Goal: Entertainment & Leisure: Consume media (video, audio)

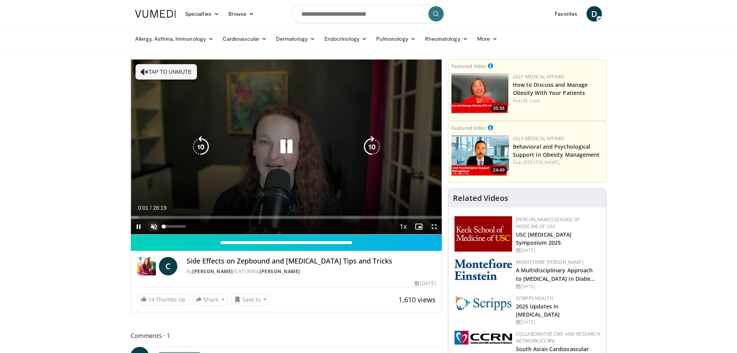
click at [159, 228] on span "Video Player" at bounding box center [153, 226] width 15 height 15
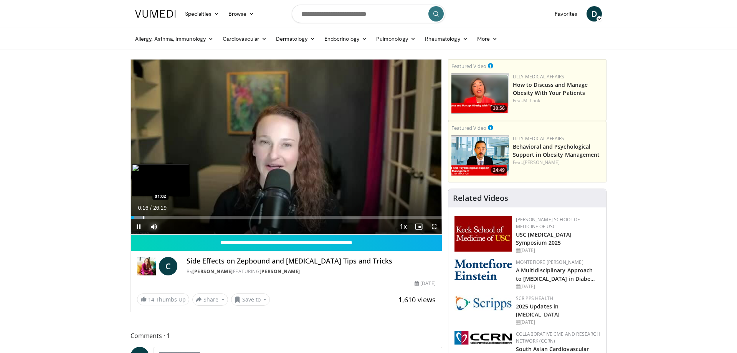
click at [143, 216] on div "Progress Bar" at bounding box center [143, 217] width 1 height 3
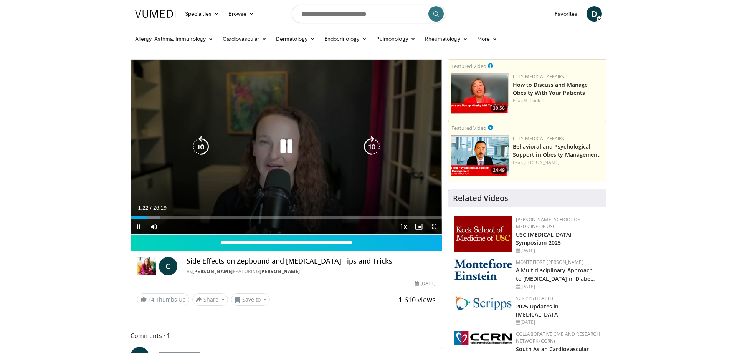
click at [280, 147] on icon "Video Player" at bounding box center [286, 146] width 21 height 21
